Goal: Information Seeking & Learning: Check status

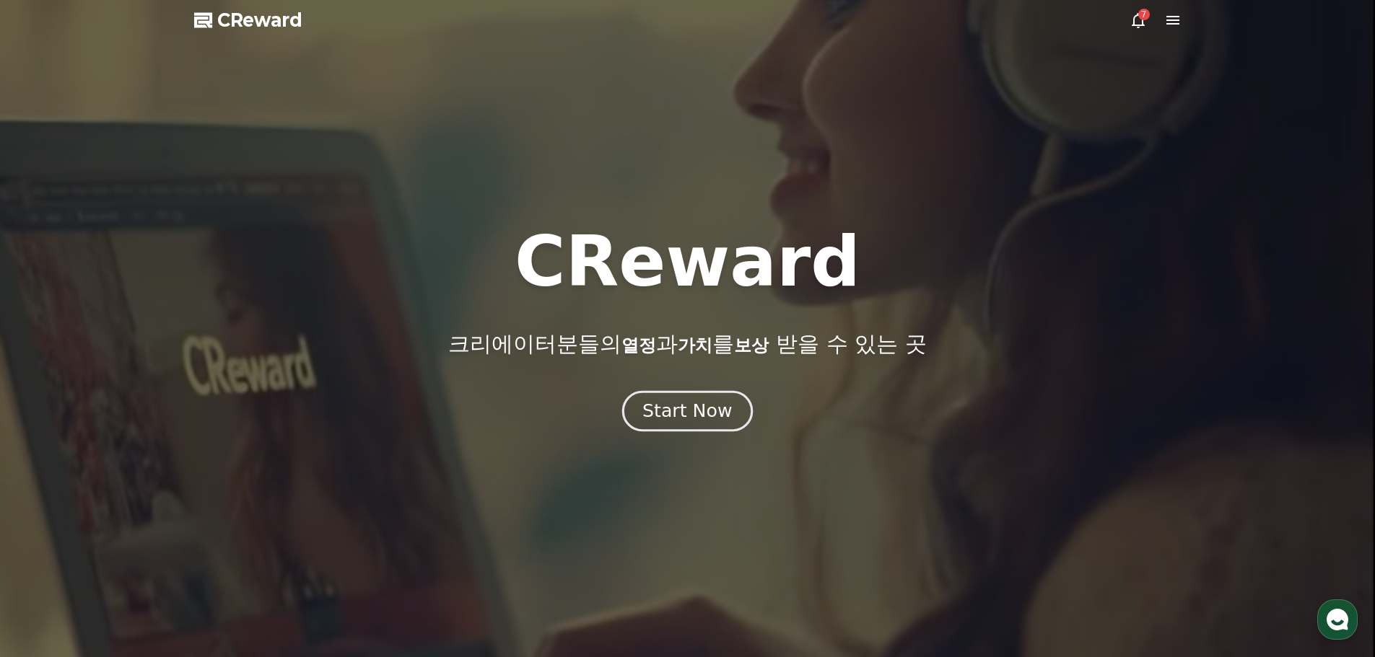
click at [687, 409] on div "Start Now" at bounding box center [686, 411] width 89 height 25
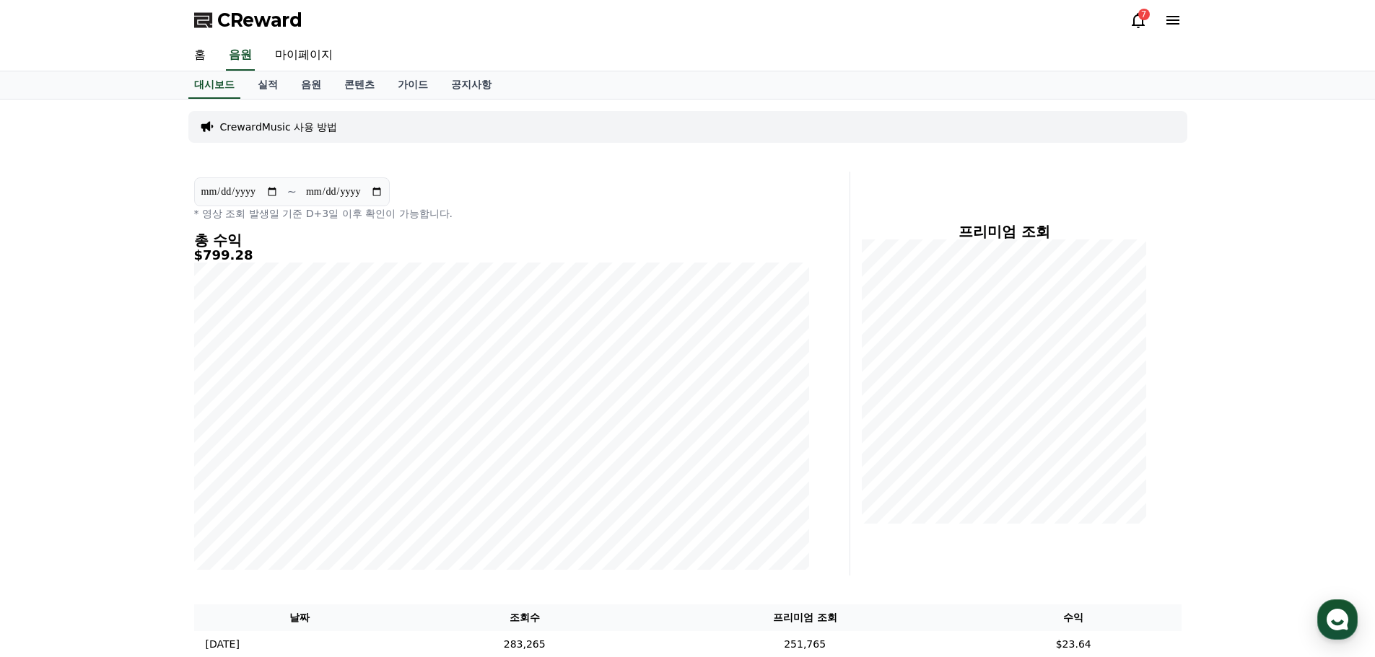
click at [1139, 25] on icon at bounding box center [1137, 20] width 13 height 15
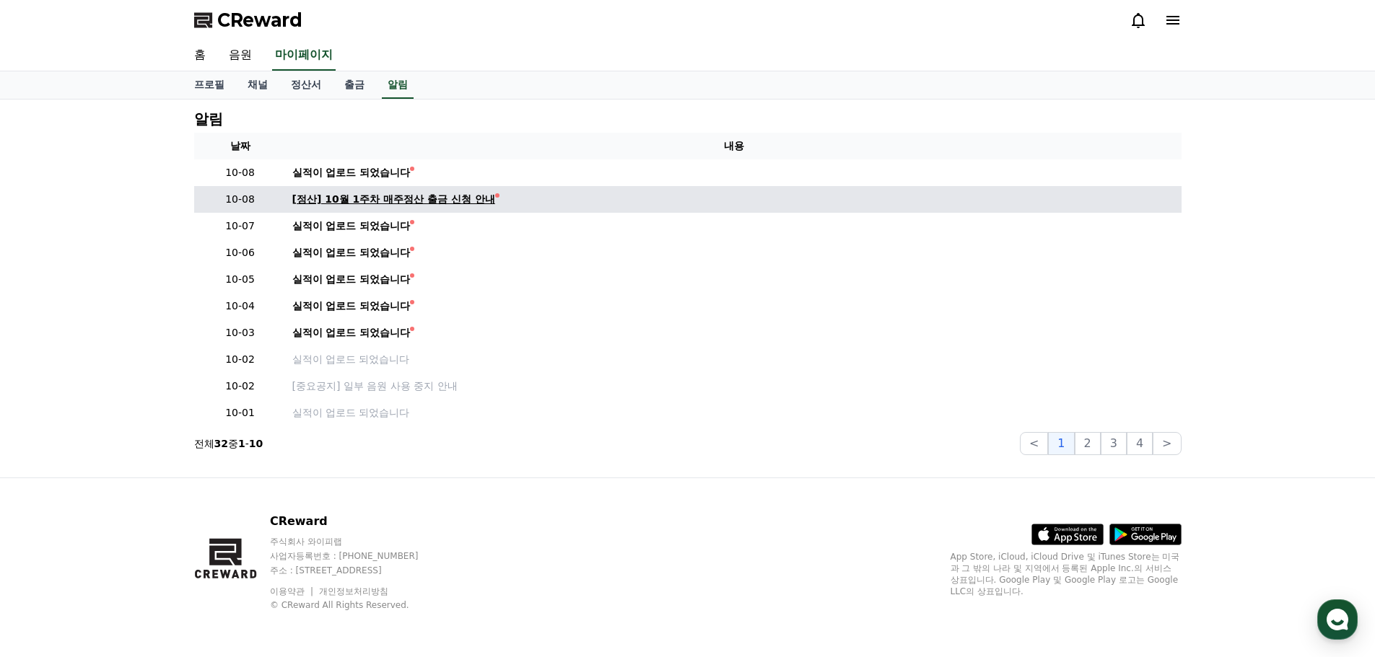
click at [386, 198] on div "[정산] 10월 1주차 매주정산 출금 신청 안내" at bounding box center [393, 199] width 203 height 15
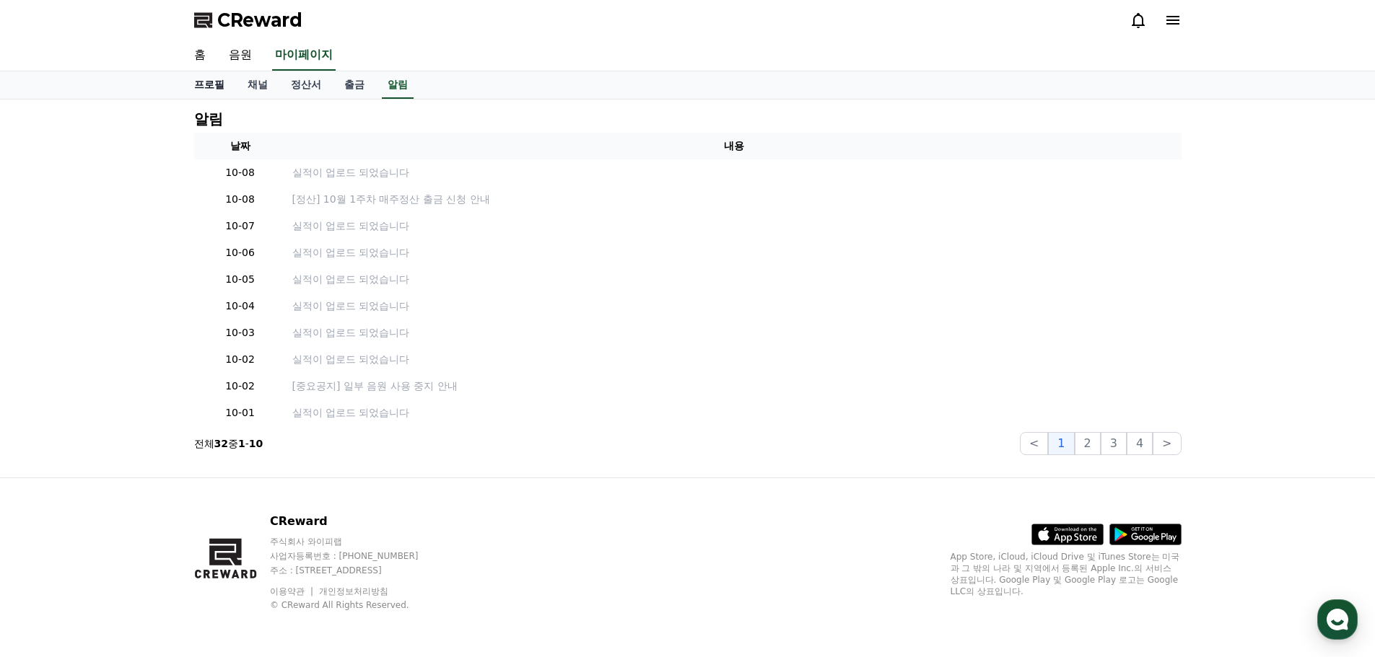
click at [214, 88] on link "프로필" at bounding box center [209, 84] width 53 height 27
select select "**********"
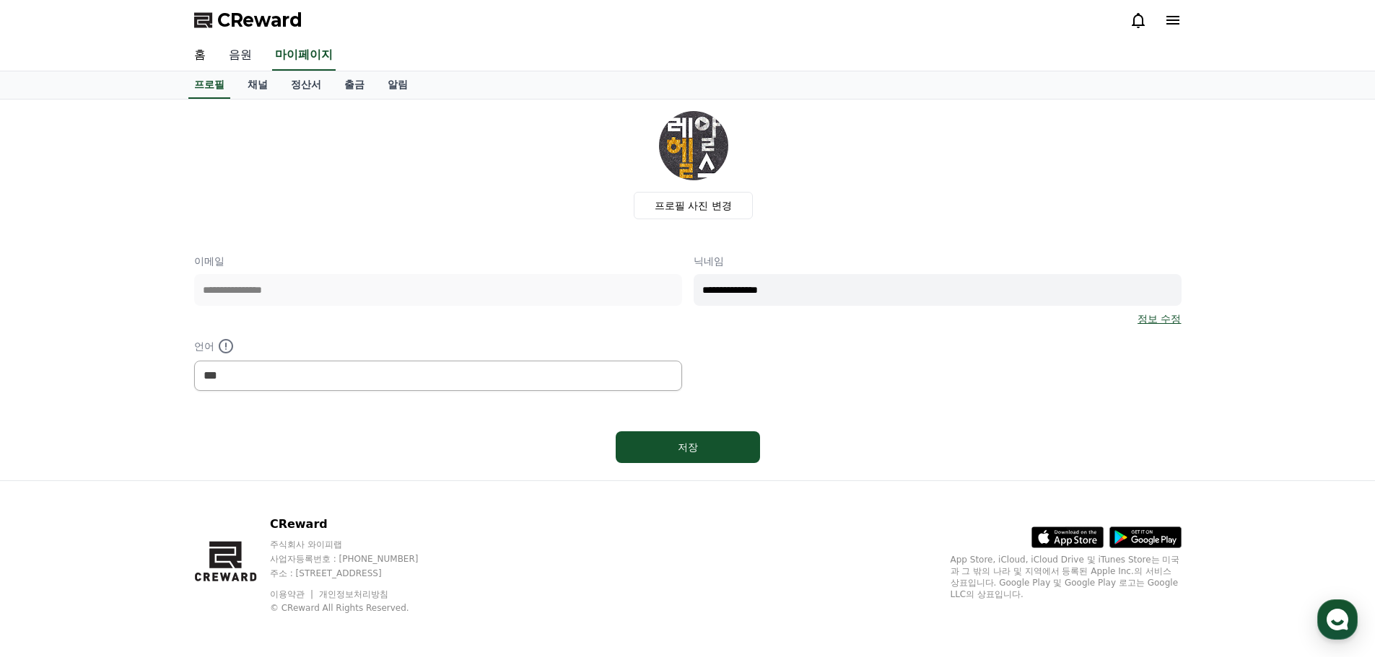
click at [240, 56] on link "음원" at bounding box center [240, 55] width 46 height 30
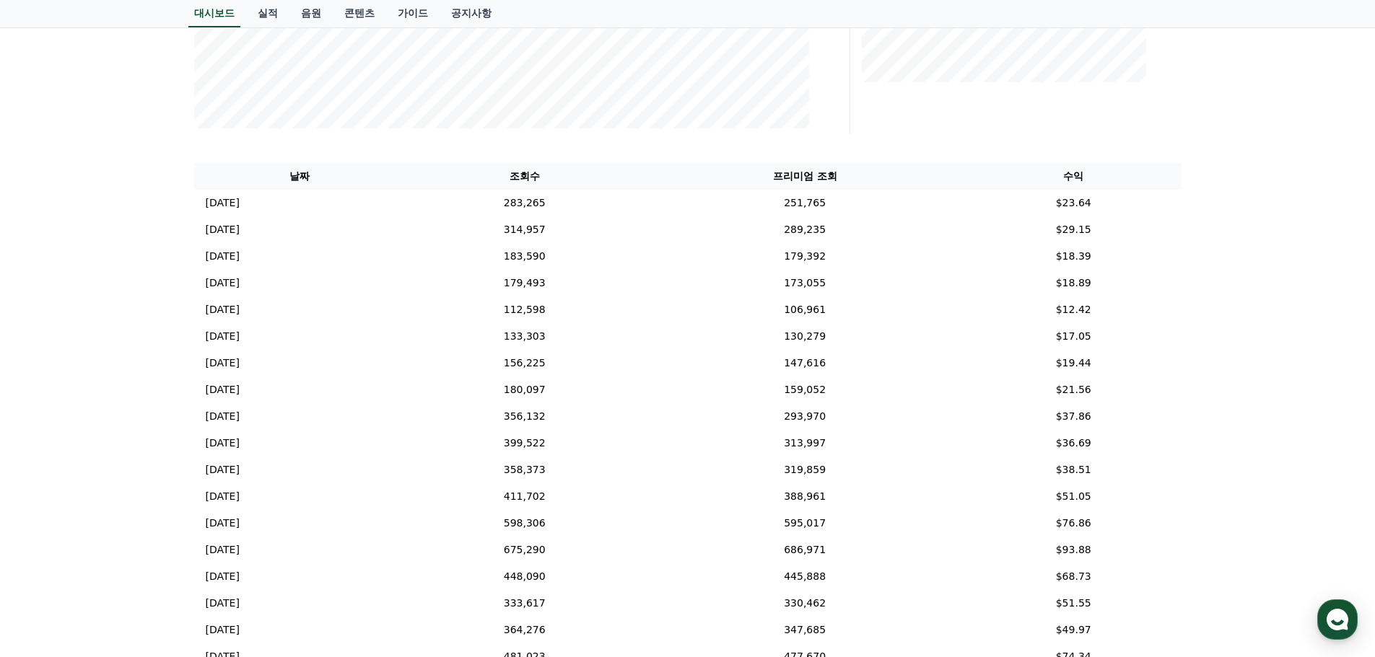
scroll to position [505, 0]
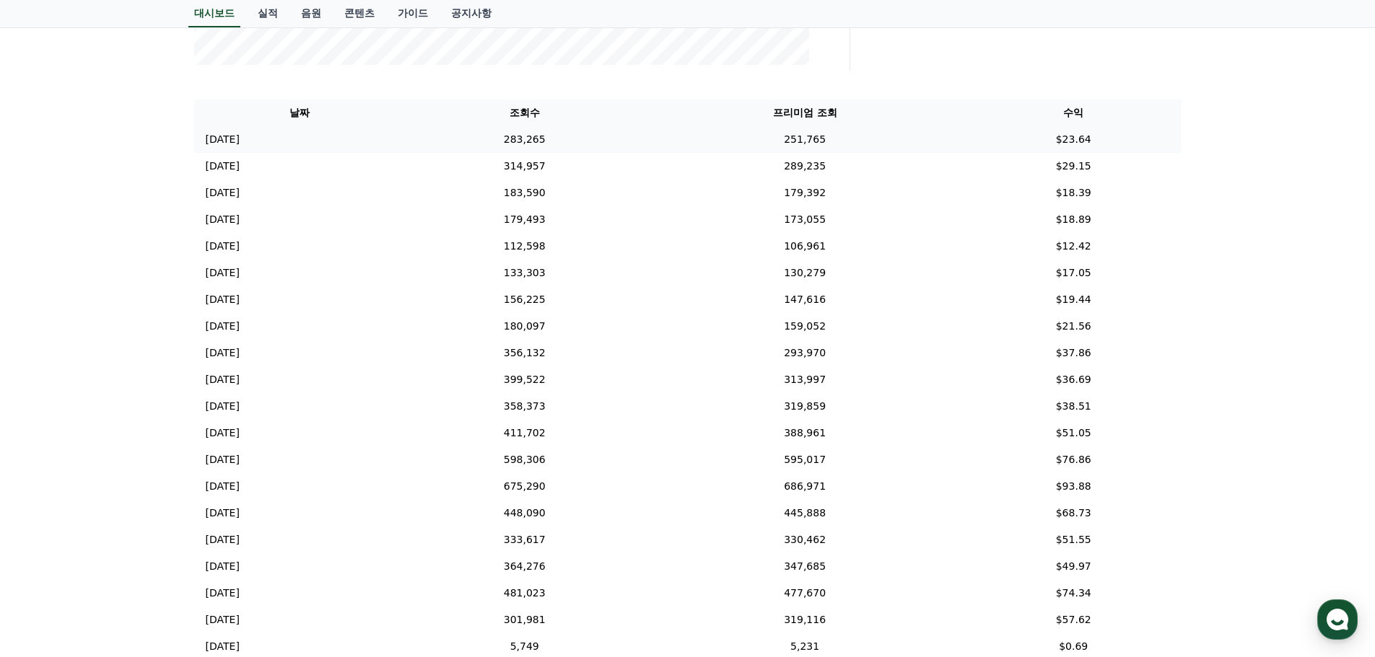
click at [259, 141] on td "[DATE] 10/06" at bounding box center [299, 139] width 211 height 27
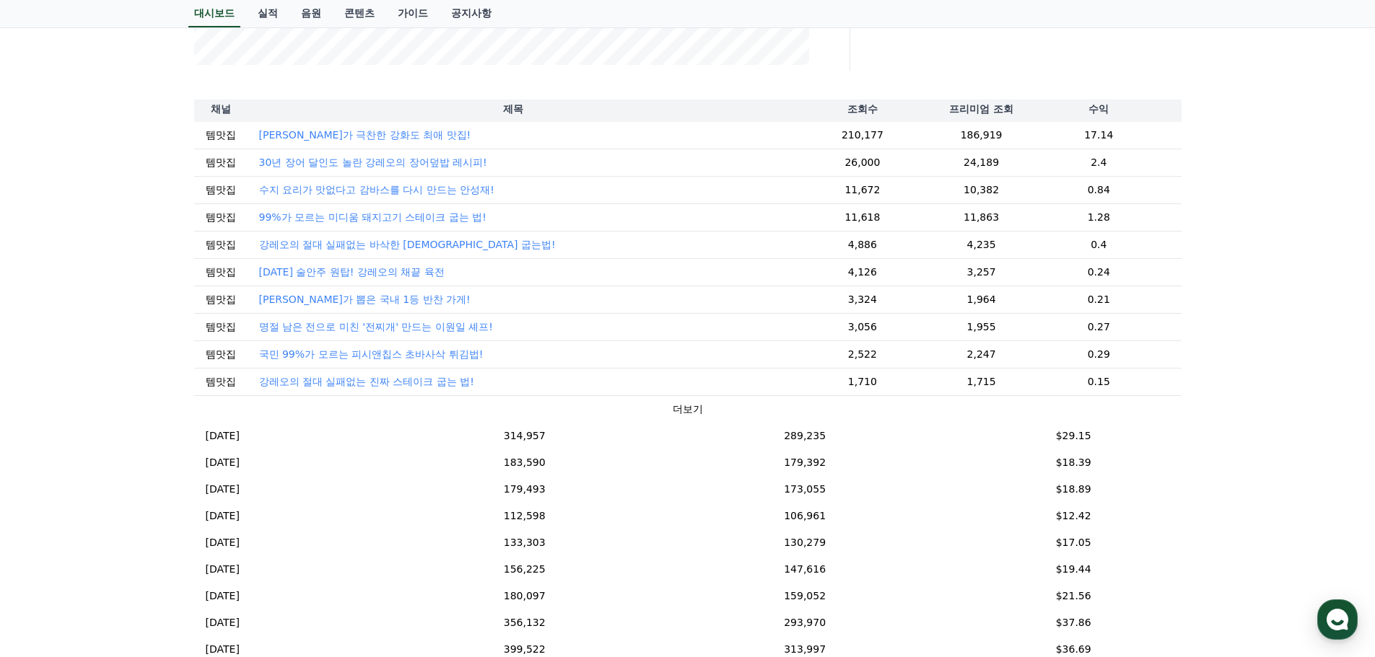
scroll to position [72, 0]
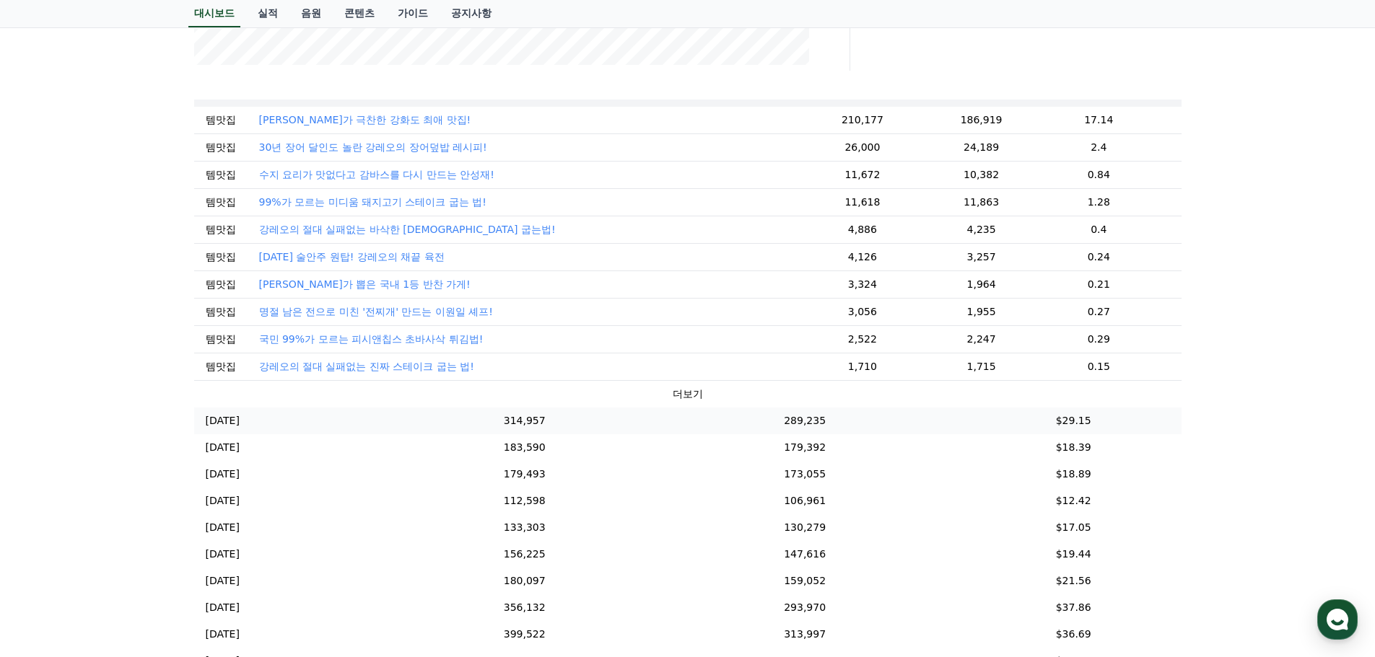
click at [284, 429] on td "[DATE] 10/05" at bounding box center [299, 421] width 211 height 27
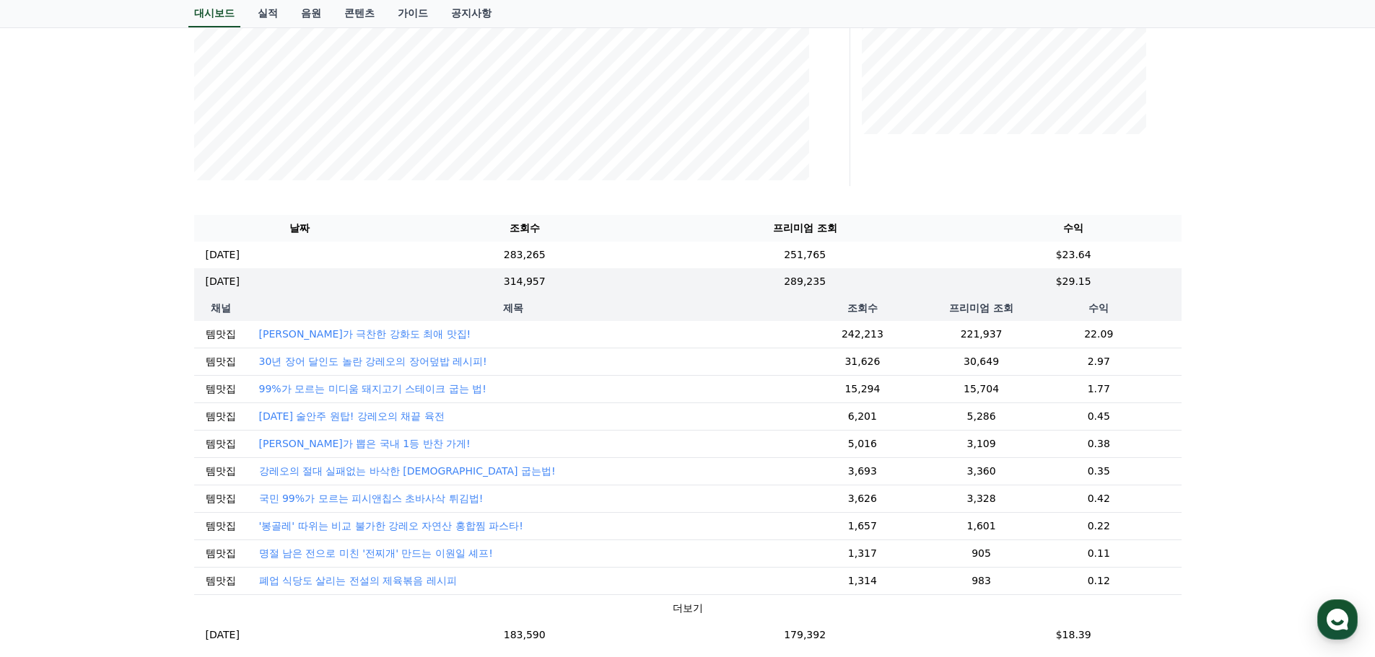
scroll to position [361, 0]
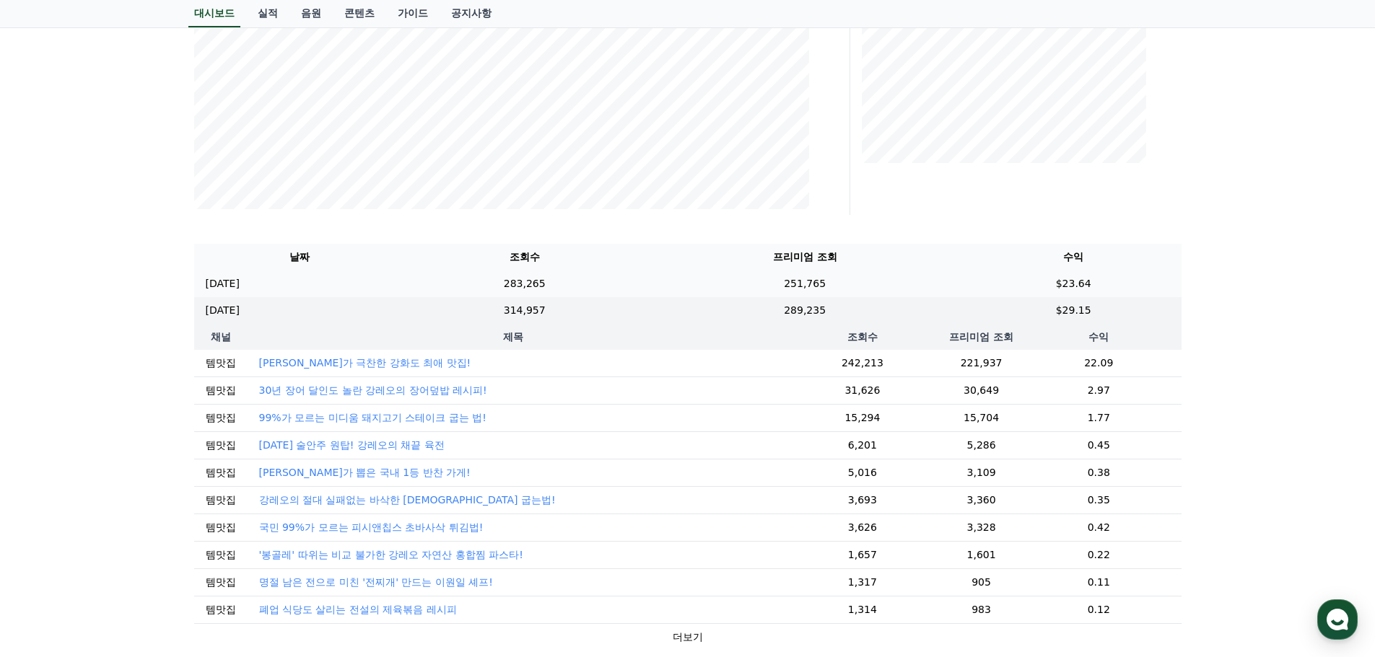
click at [406, 289] on td "[DATE] 10/06" at bounding box center [299, 284] width 211 height 27
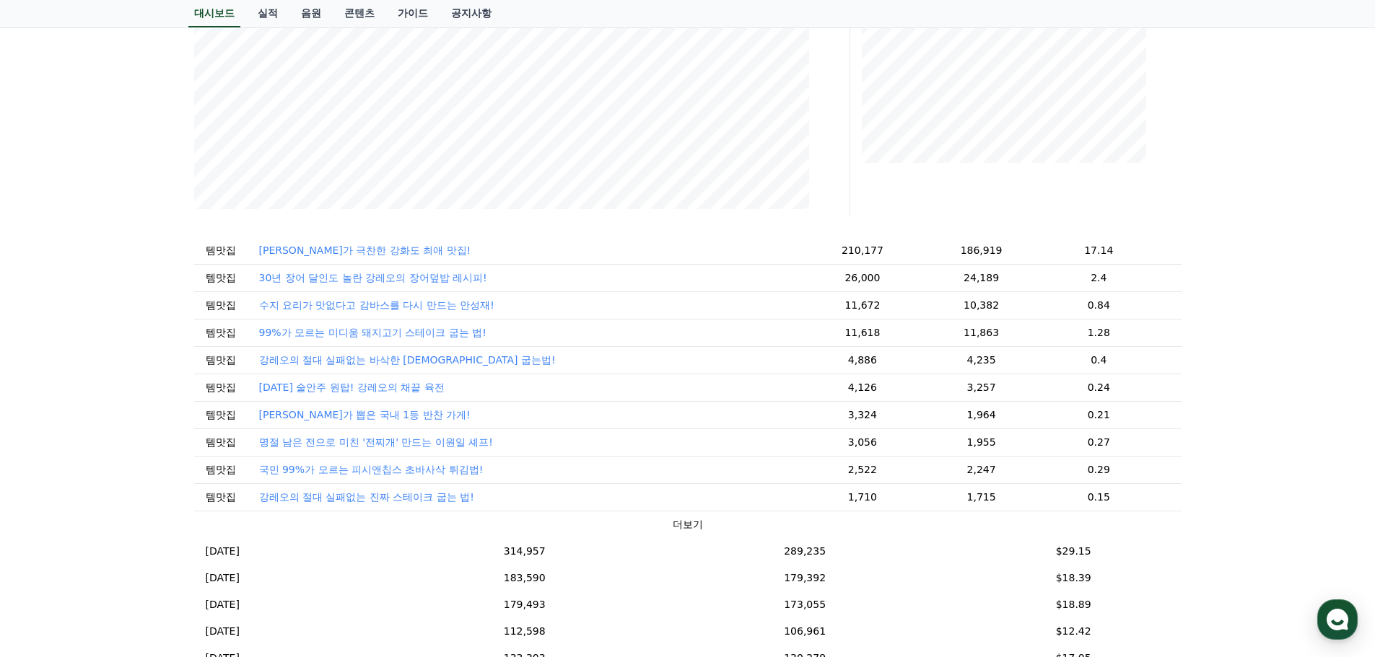
scroll to position [72, 0]
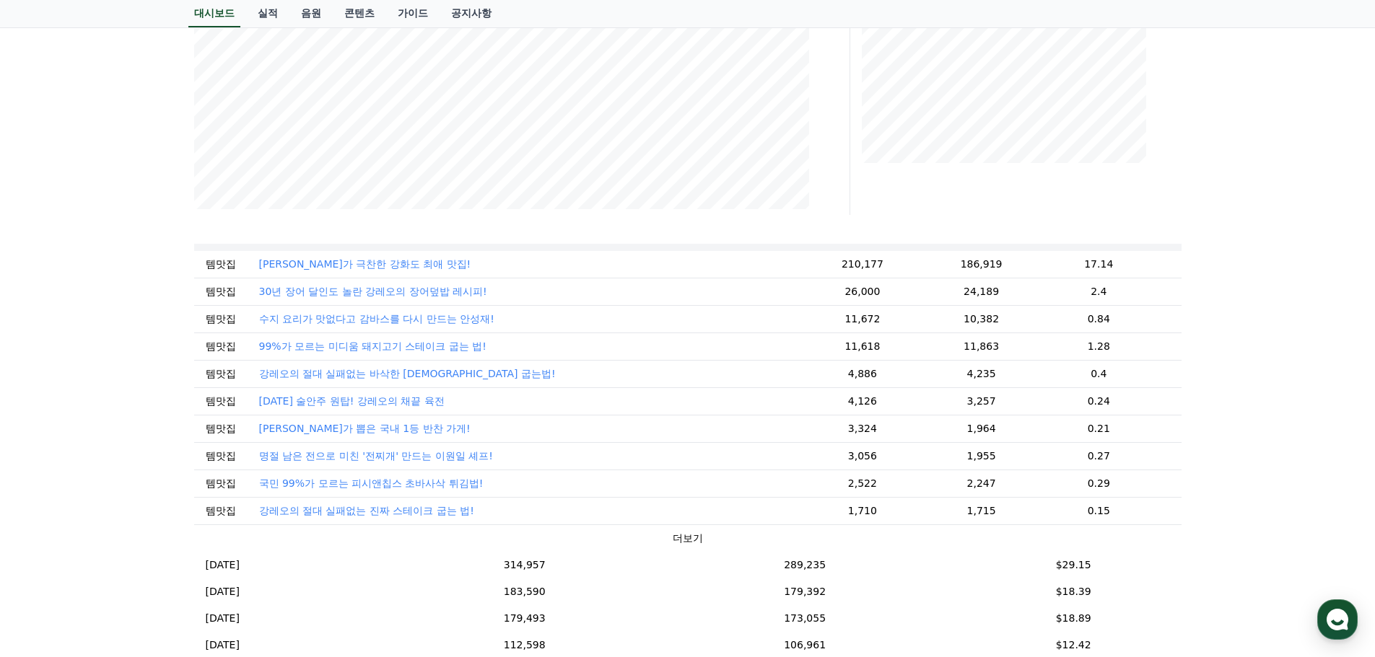
click at [687, 537] on button "더보기" at bounding box center [688, 538] width 30 height 15
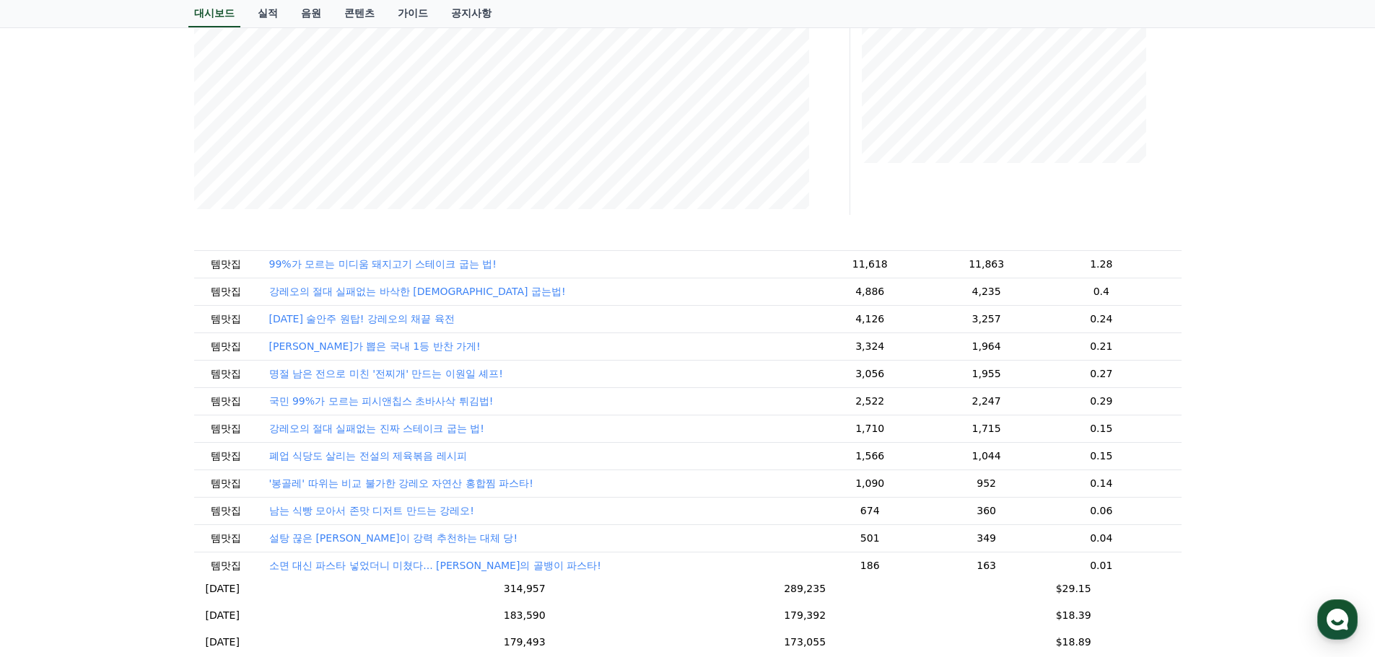
scroll to position [0, 0]
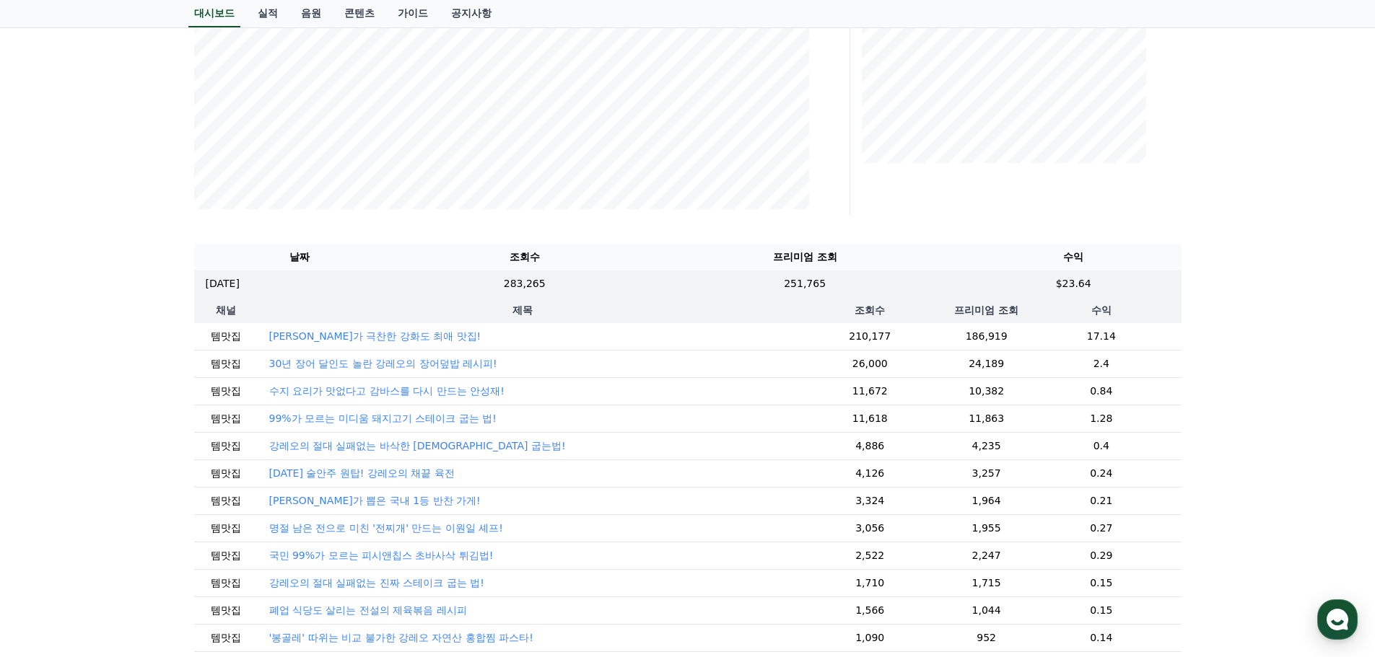
click at [128, 278] on div "**********" at bounding box center [687, 322] width 1375 height 1166
